Goal: Transaction & Acquisition: Purchase product/service

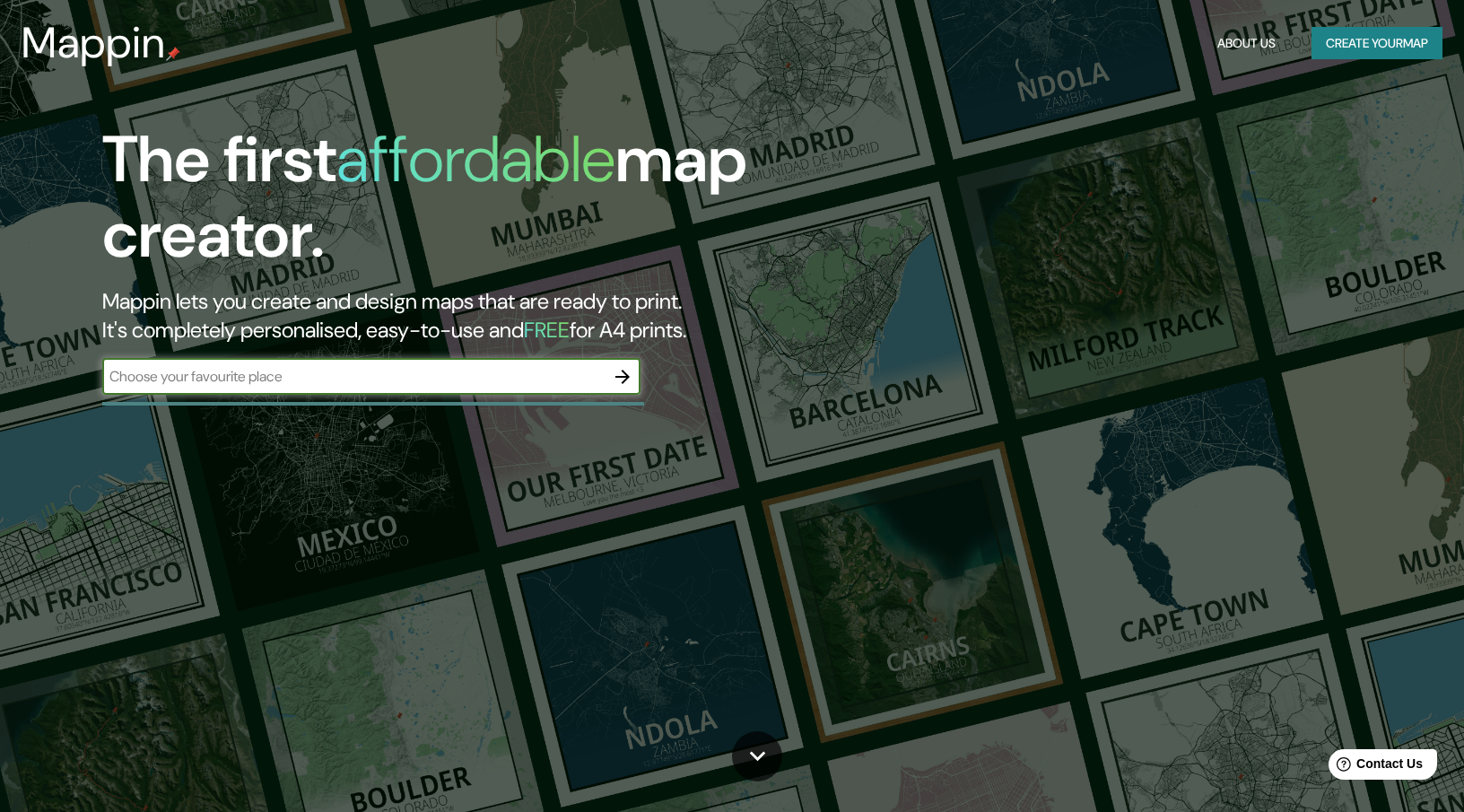
click at [554, 377] on input "text" at bounding box center [353, 376] width 502 height 20
type input "[GEOGRAPHIC_DATA], [GEOGRAPHIC_DATA]"
click at [625, 379] on icon "button" at bounding box center [621, 376] width 21 height 21
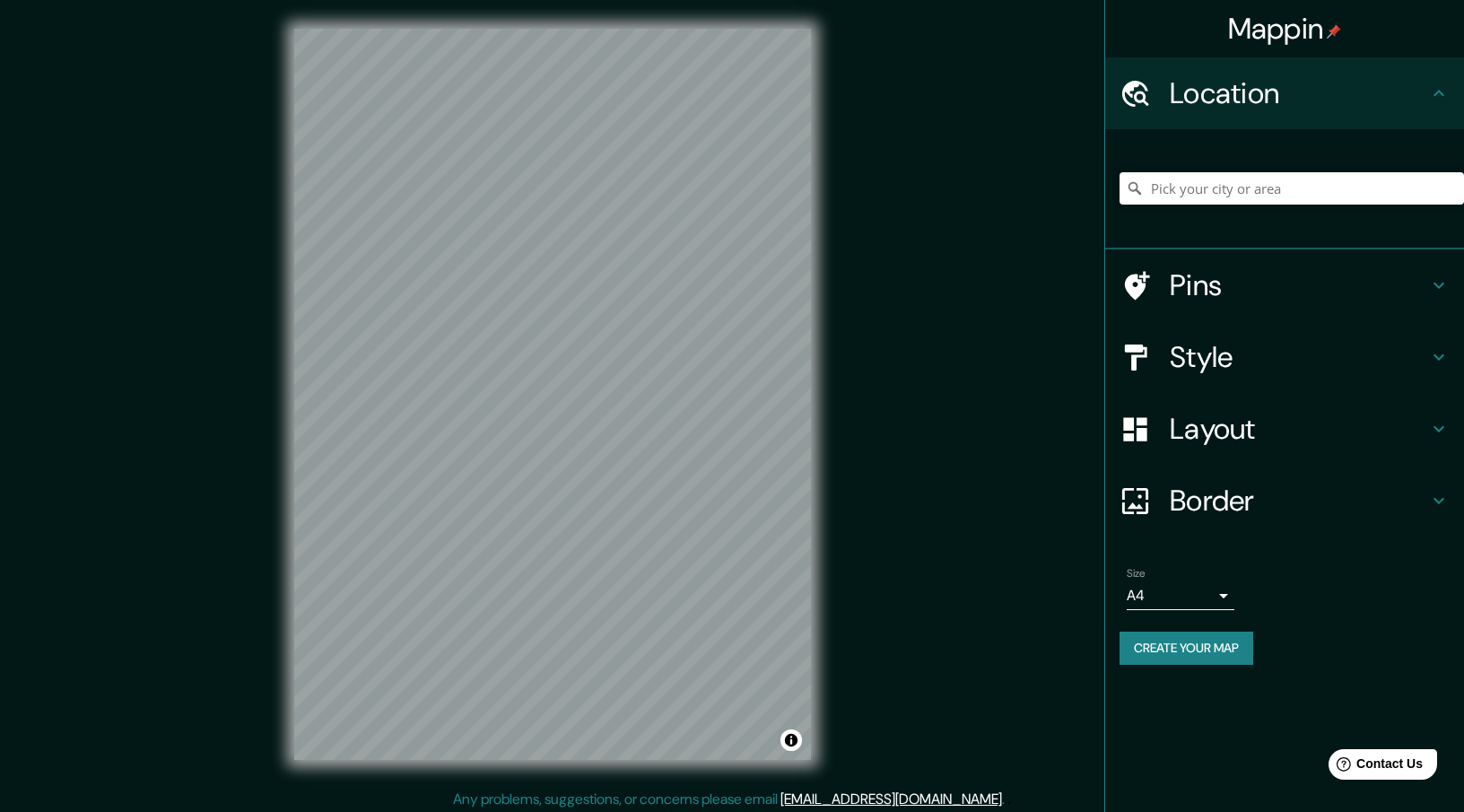
click at [1173, 366] on h4 "Style" at bounding box center [1298, 357] width 258 height 36
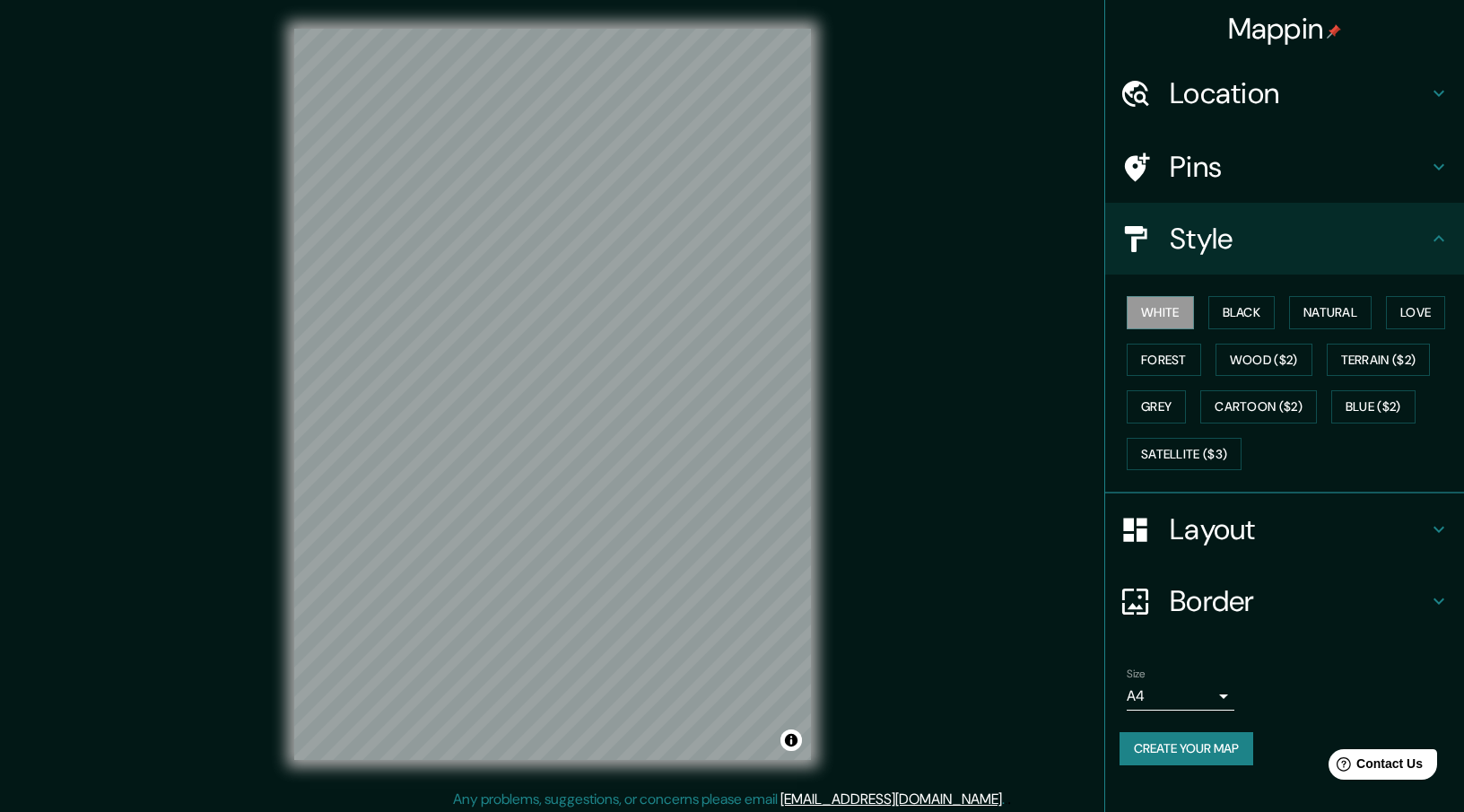
click at [1214, 184] on h4 "Pins" at bounding box center [1298, 166] width 258 height 36
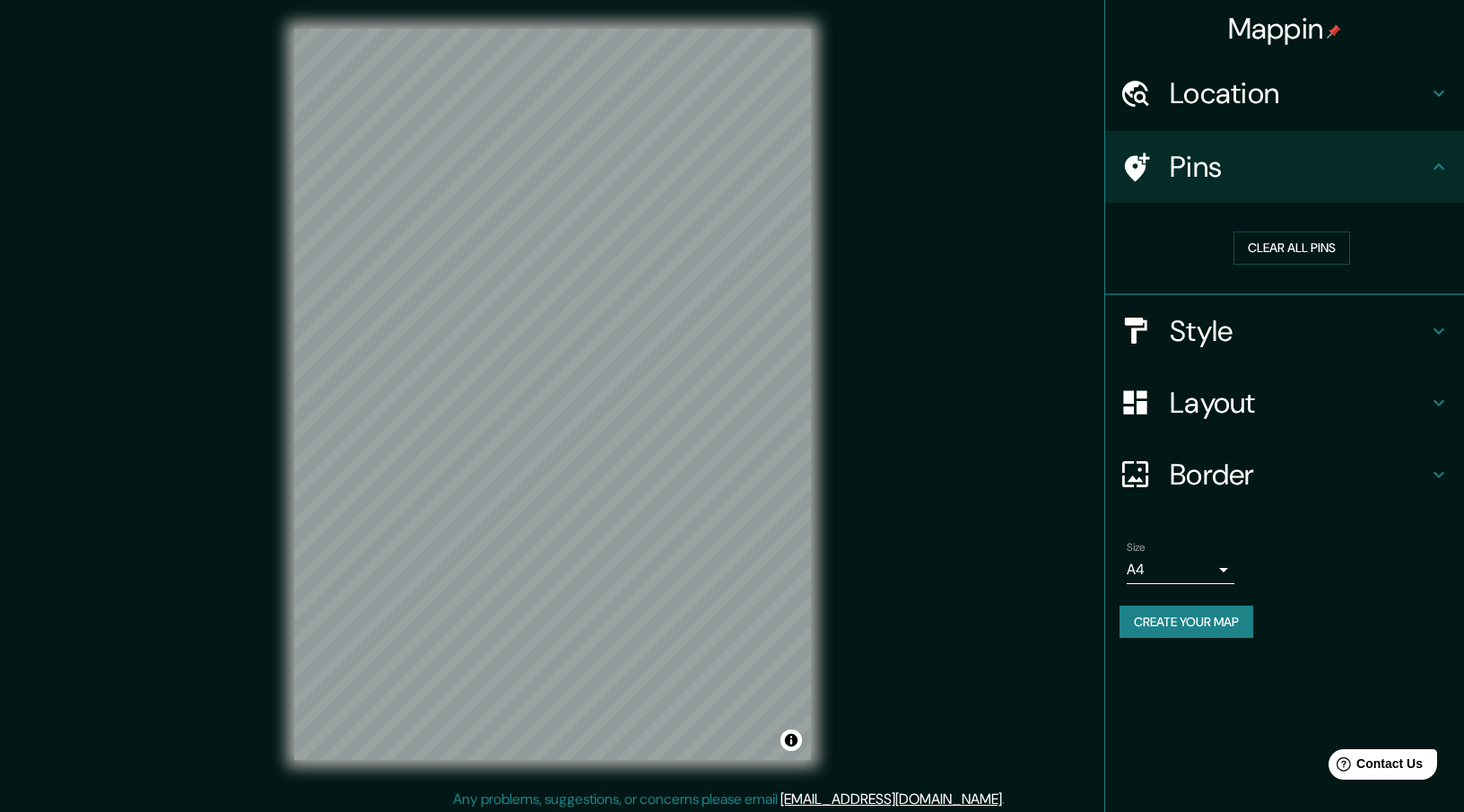
click at [1219, 105] on h4 "Location" at bounding box center [1298, 92] width 258 height 36
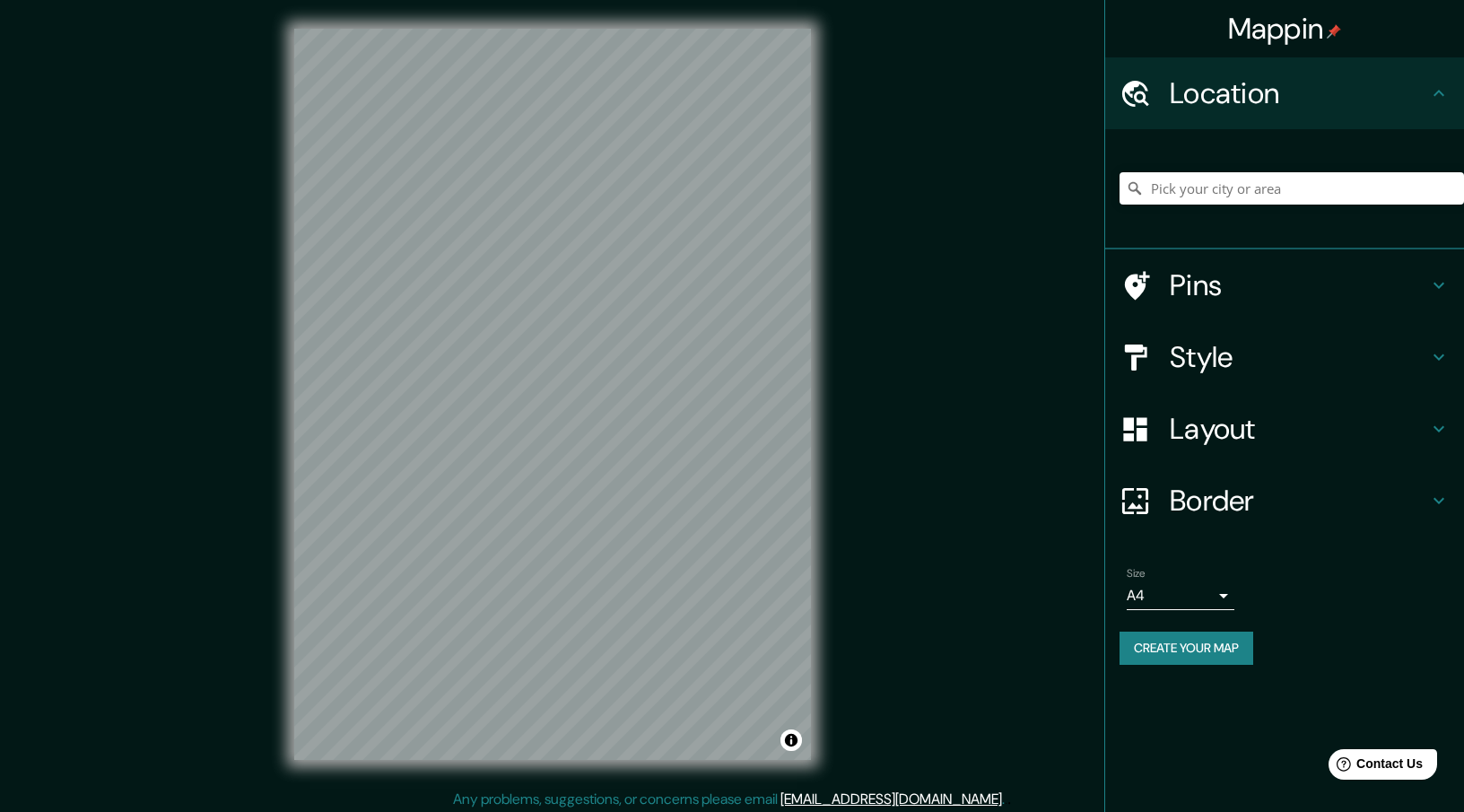
click at [1203, 281] on h4 "Pins" at bounding box center [1298, 285] width 258 height 36
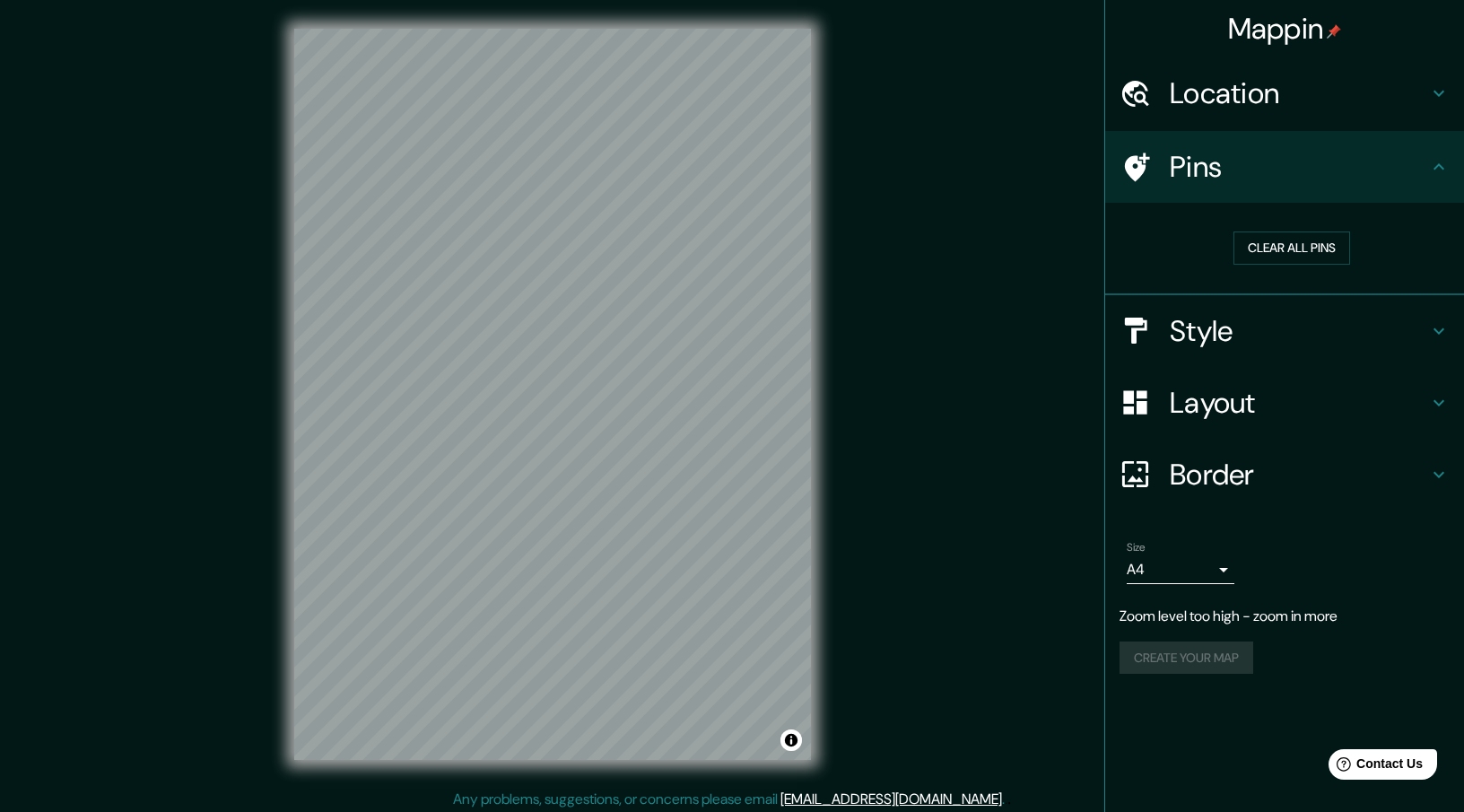
click at [867, 533] on div "Mappin Location Pins Clear all pins Style Layout Border Choose a border. Hint :…" at bounding box center [732, 408] width 1464 height 817
